Goal: Complete application form

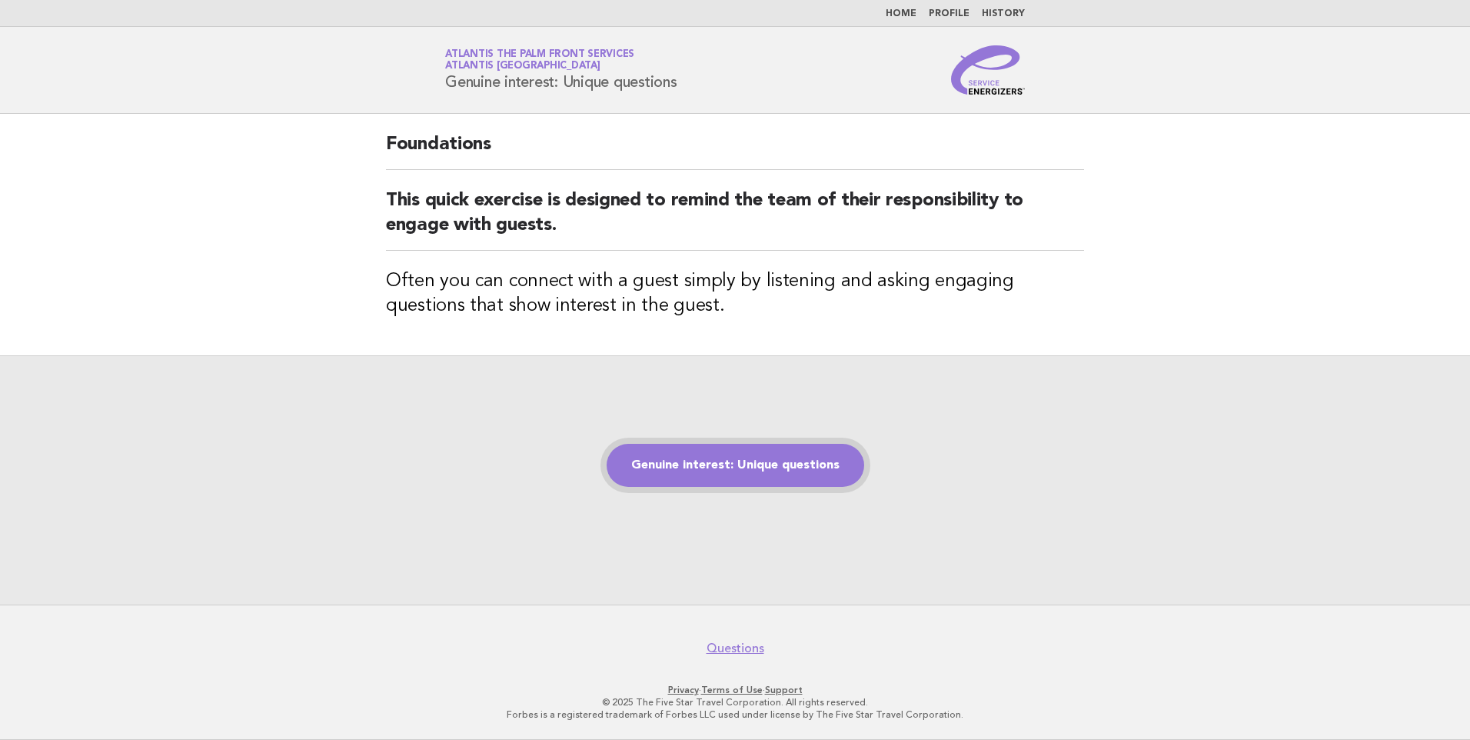
click at [754, 461] on link "Genuine interest: Unique questions" at bounding box center [736, 465] width 258 height 43
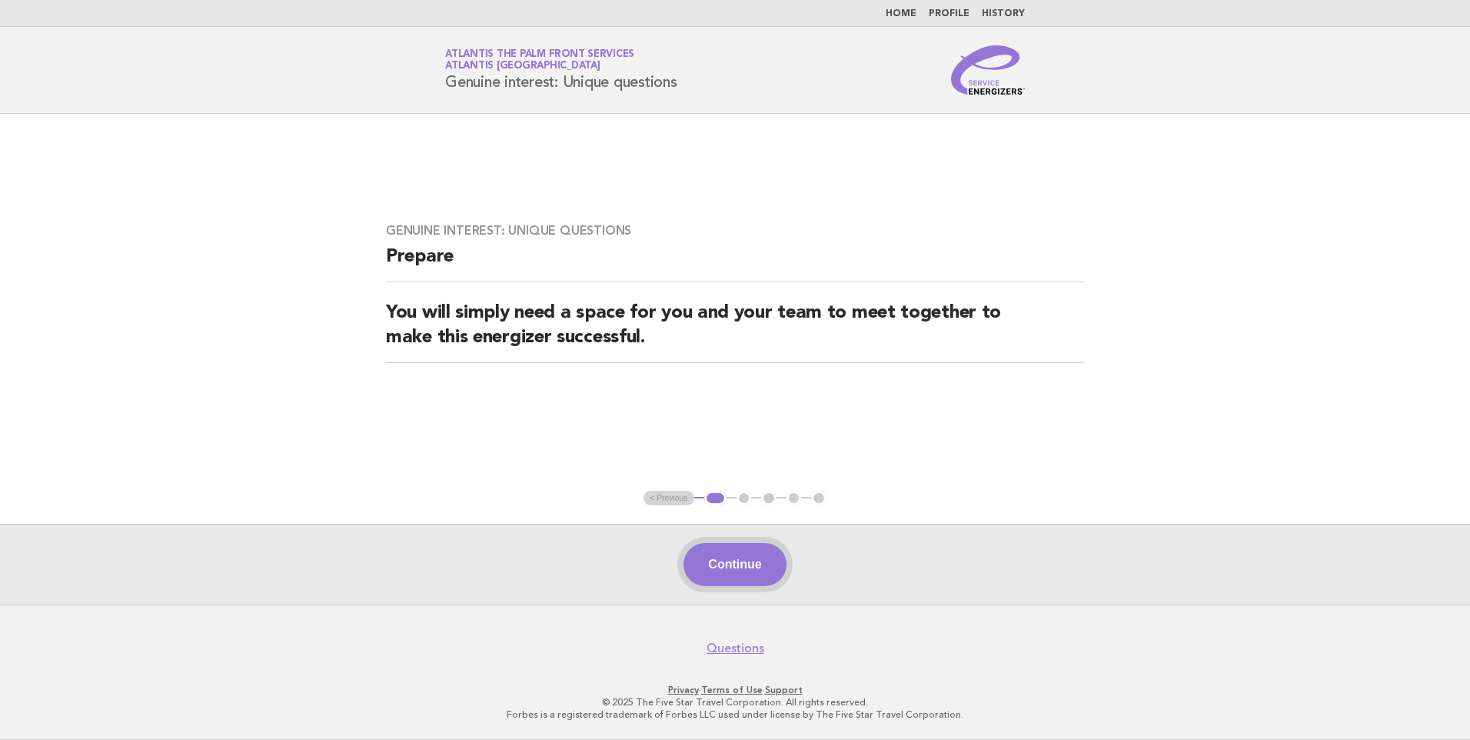
click at [735, 551] on button "Continue" at bounding box center [735, 564] width 102 height 43
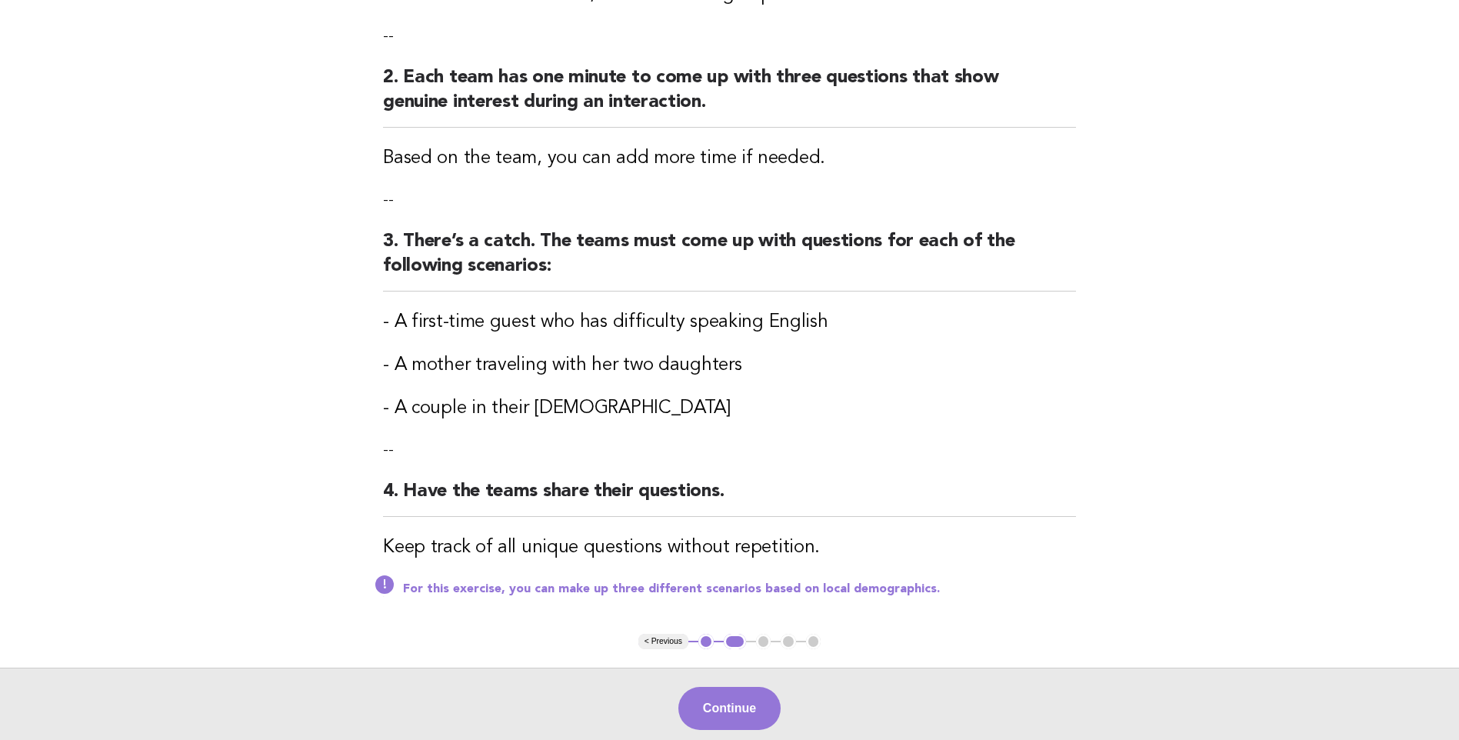
scroll to position [308, 0]
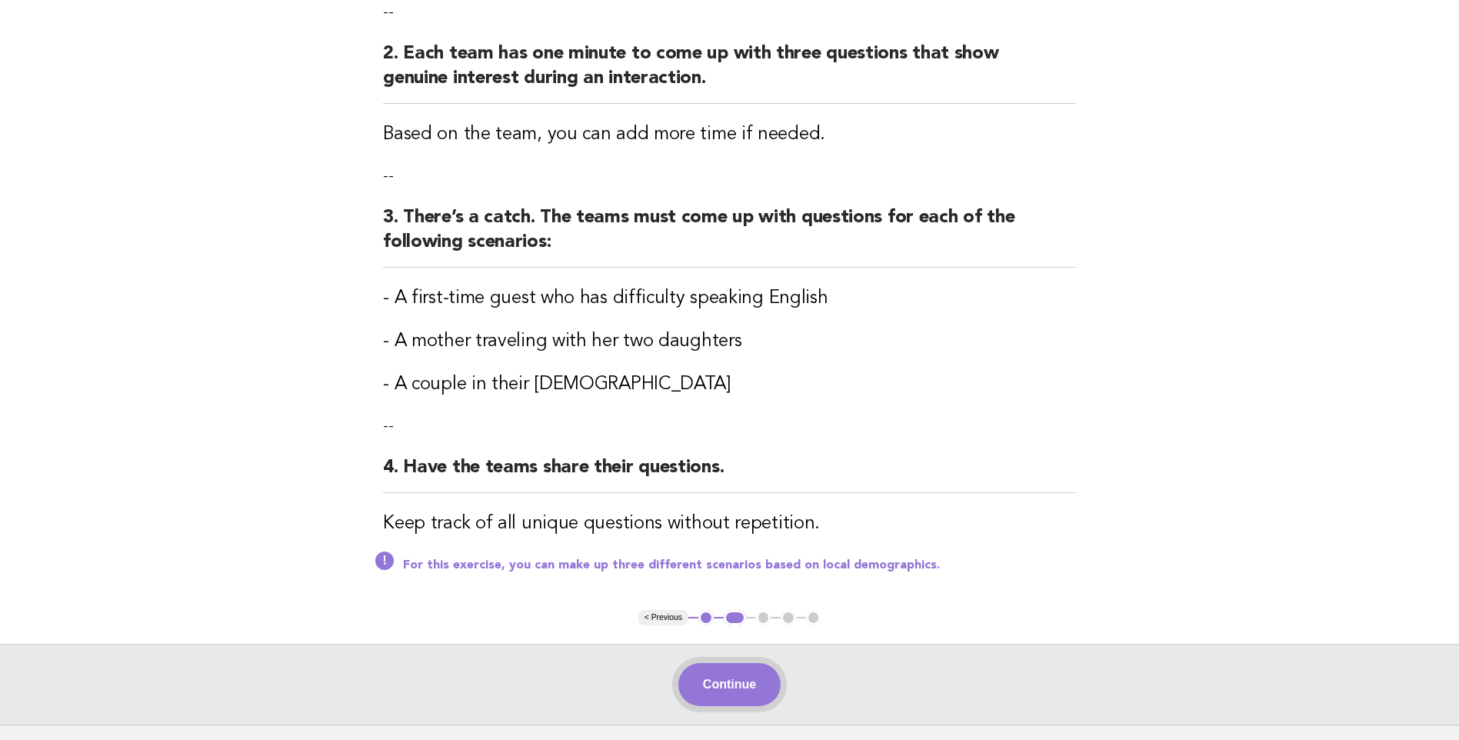
click at [748, 685] on button "Continue" at bounding box center [729, 684] width 102 height 43
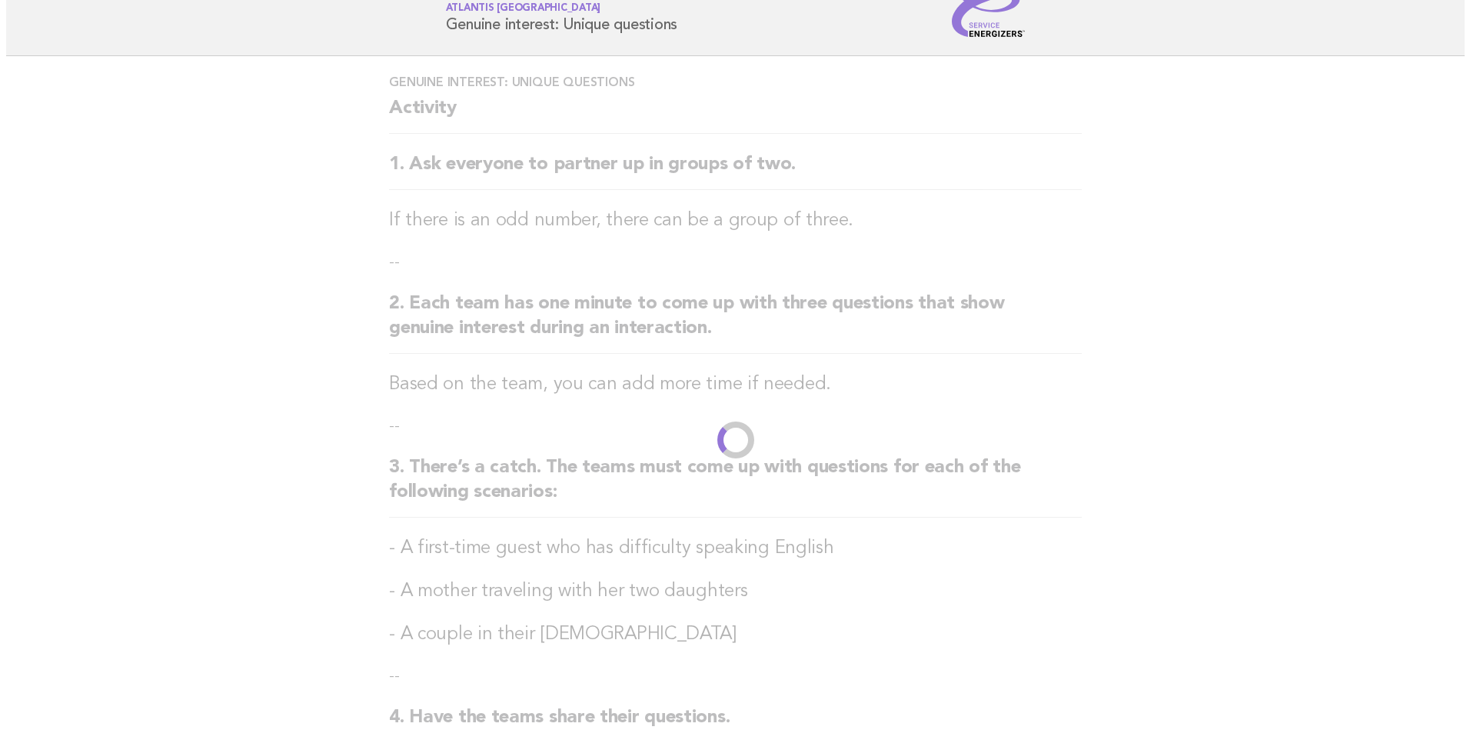
scroll to position [0, 0]
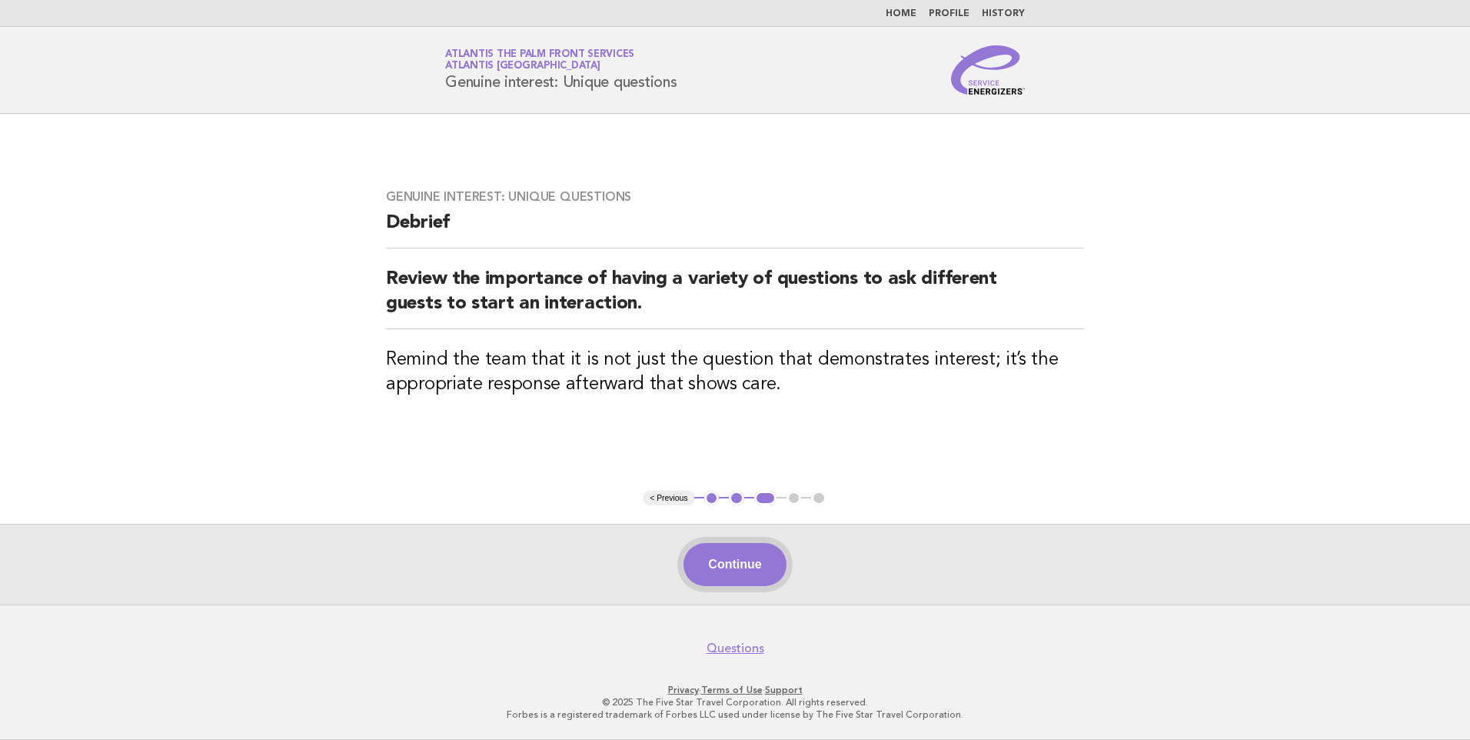
click at [771, 571] on button "Continue" at bounding box center [735, 564] width 102 height 43
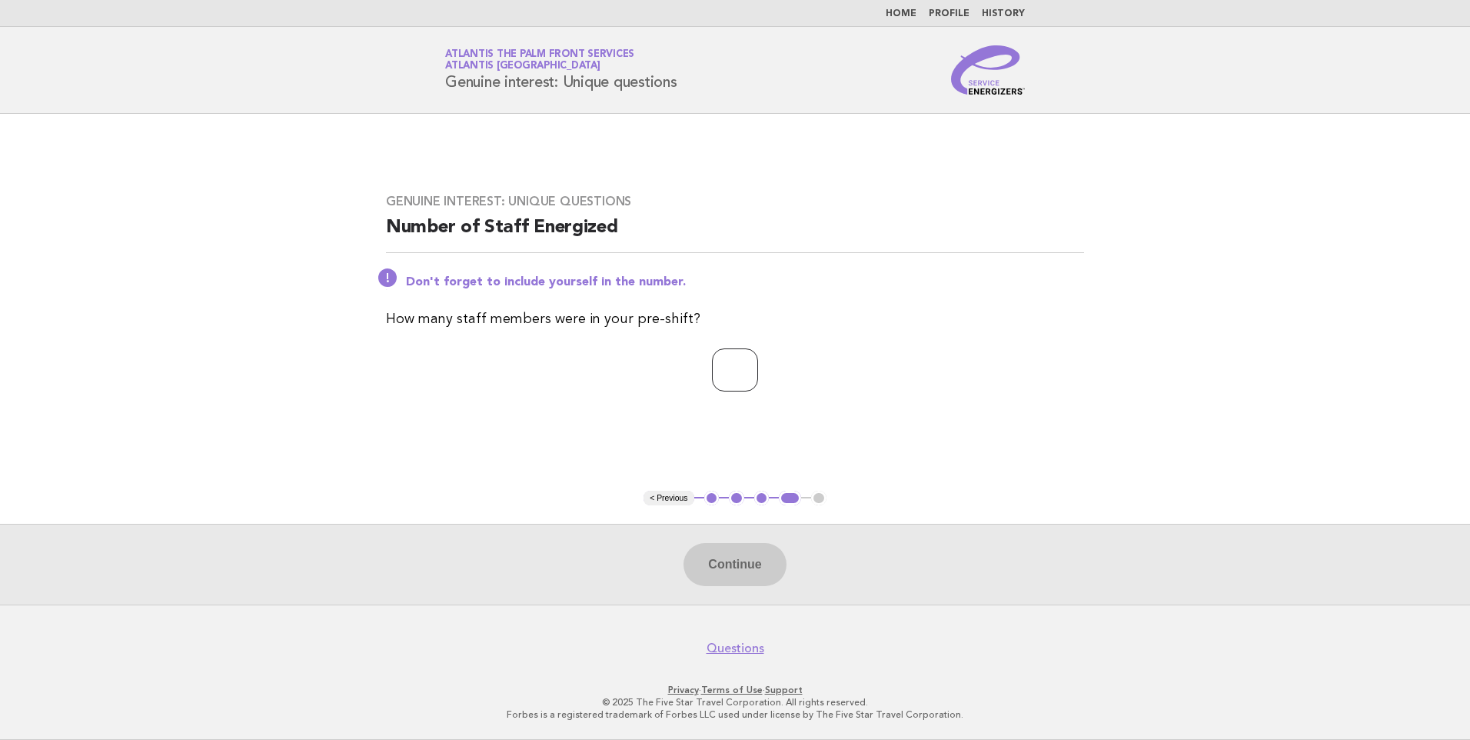
click at [721, 390] on input "number" at bounding box center [735, 369] width 46 height 43
type input "*"
click at [715, 562] on button "Continue" at bounding box center [735, 564] width 102 height 43
